Goal: Task Accomplishment & Management: Use online tool/utility

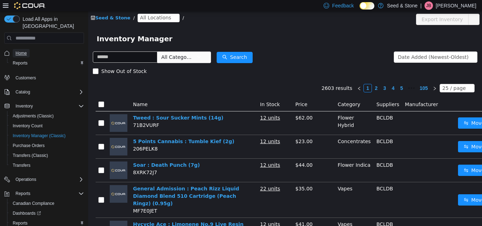
click at [20, 50] on span "Home" at bounding box center [21, 53] width 11 height 6
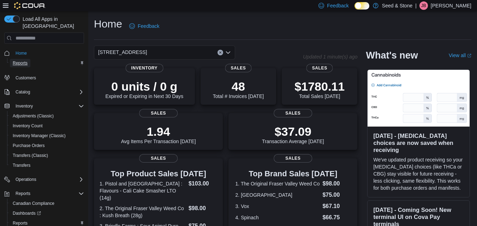
click at [26, 60] on span "Reports" at bounding box center [20, 63] width 15 height 6
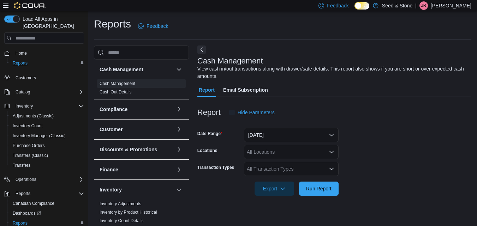
scroll to position [9, 0]
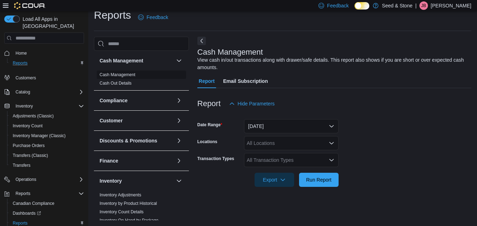
click at [128, 74] on link "Cash Management" at bounding box center [118, 74] width 36 height 5
click at [26, 50] on span "Home" at bounding box center [21, 53] width 11 height 6
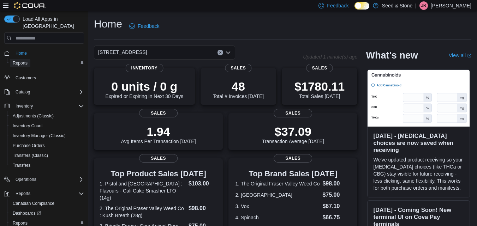
click at [23, 60] on span "Reports" at bounding box center [20, 63] width 15 height 6
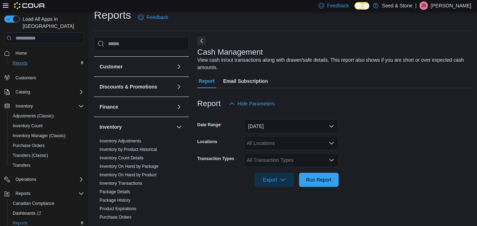
scroll to position [55, 0]
click at [147, 174] on link "Inventory On Hand by Product" at bounding box center [128, 174] width 57 height 5
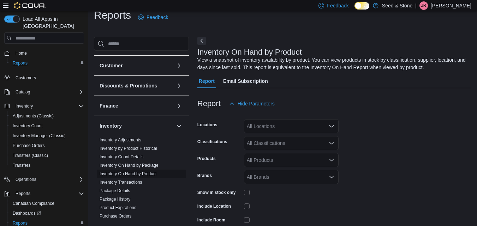
scroll to position [24, 0]
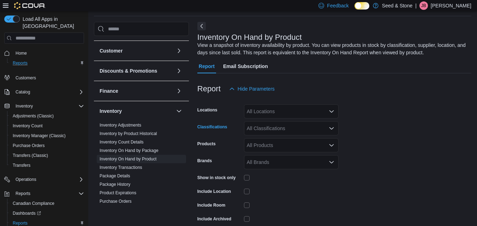
click at [280, 127] on div "All Classifications" at bounding box center [291, 128] width 95 height 14
drag, startPoint x: 366, startPoint y: 134, endPoint x: 317, endPoint y: 111, distance: 53.7
click at [317, 111] on form "Locations All Locations Classifications All Classifications Products All Produc…" at bounding box center [334, 170] width 274 height 148
click at [317, 111] on div "All Locations" at bounding box center [291, 112] width 95 height 14
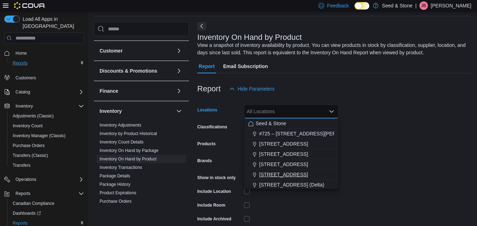
click at [308, 174] on span "[STREET_ADDRESS]" at bounding box center [283, 174] width 49 height 7
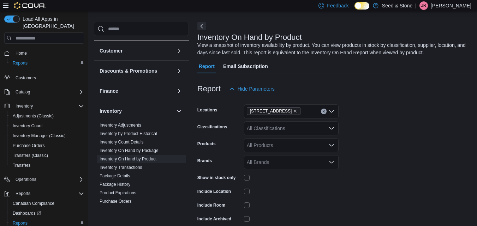
click at [377, 129] on form "Locations [STREET_ADDRESS] Classifications All Classifications Products All Pro…" at bounding box center [334, 170] width 274 height 148
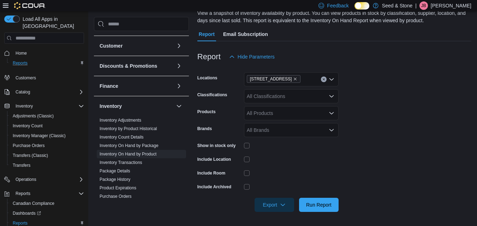
click at [376, 125] on form "Locations [STREET_ADDRESS] Classifications All Classifications Products All Pro…" at bounding box center [334, 138] width 274 height 148
click at [278, 200] on span "Export" at bounding box center [274, 205] width 31 height 14
click at [288, 161] on span "Export to Excel" at bounding box center [275, 163] width 32 height 6
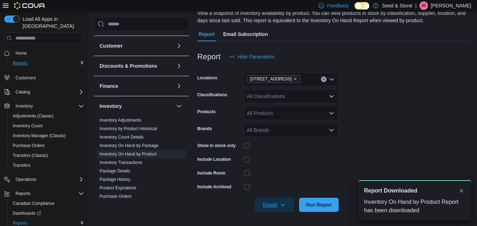
scroll to position [0, 0]
